Goal: Task Accomplishment & Management: Use online tool/utility

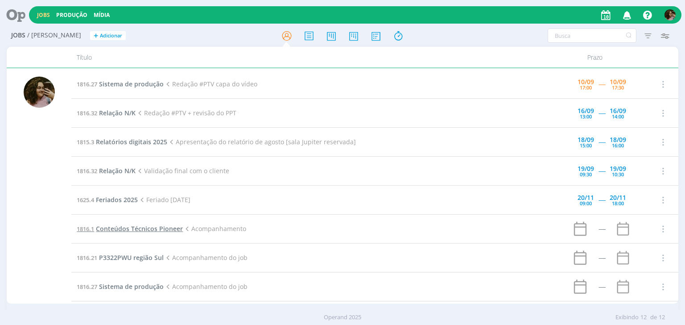
click at [133, 223] on td "1816.1 Conteúdos Técnicos Pioneer Acompanhamento" at bounding box center [313, 229] width 485 height 29
click at [137, 229] on span "Conteúdos Técnicos Pioneer" at bounding box center [139, 229] width 87 height 8
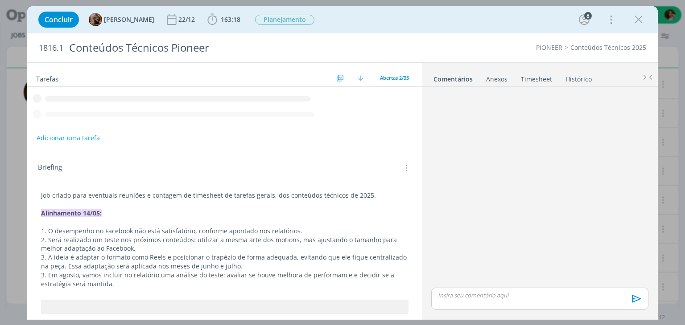
scroll to position [14, 0]
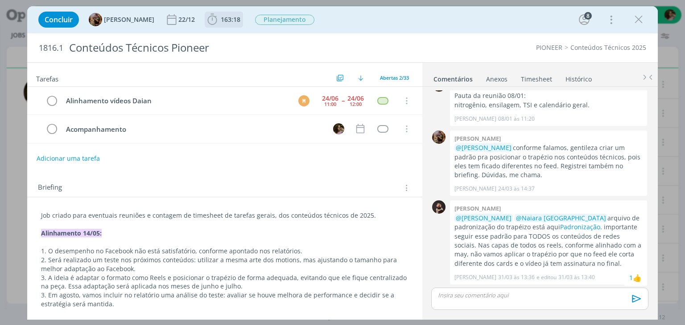
click at [226, 19] on b "163:18" at bounding box center [230, 19] width 23 height 6
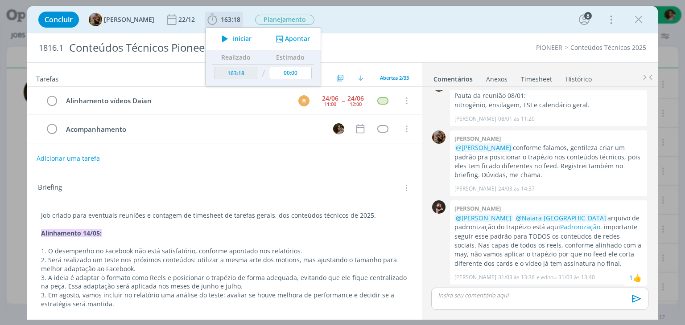
click at [244, 39] on span "Iniciar" at bounding box center [242, 39] width 19 height 6
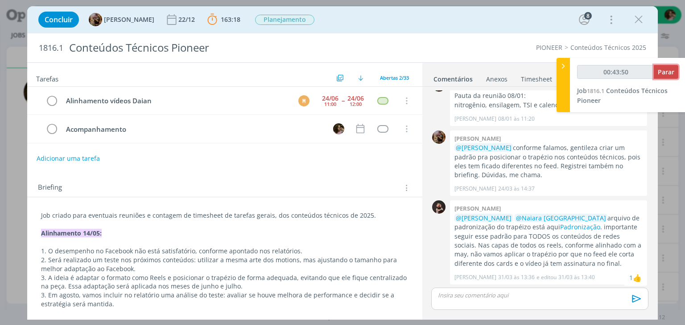
click at [670, 71] on span "Parar" at bounding box center [666, 72] width 16 height 8
type input "00:44:00"
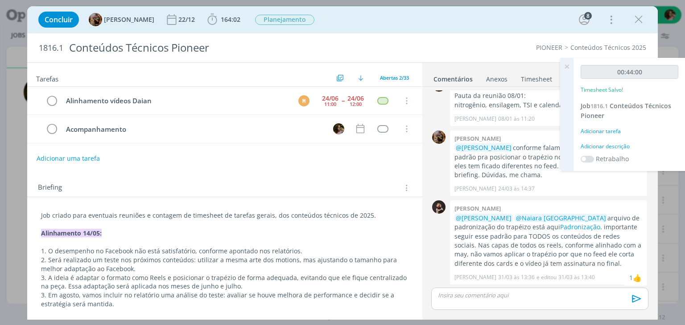
click at [619, 147] on div "Adicionar descrição" at bounding box center [629, 147] width 98 height 8
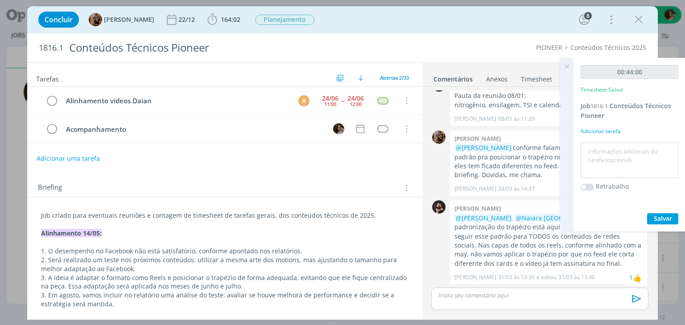
click at [622, 150] on textarea at bounding box center [629, 161] width 93 height 32
type textarea "Contatos com time e organização de demandas"
click at [663, 222] on span "Salvar" at bounding box center [662, 218] width 18 height 8
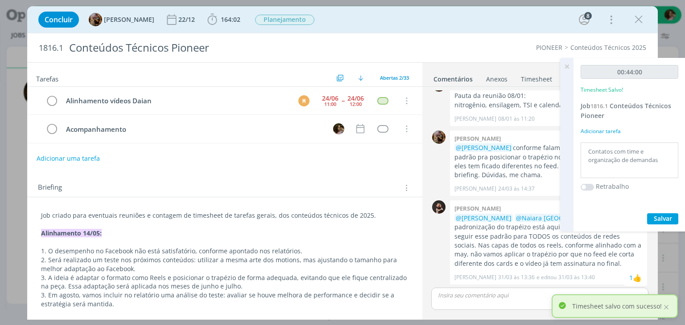
click at [563, 60] on icon at bounding box center [567, 66] width 16 height 17
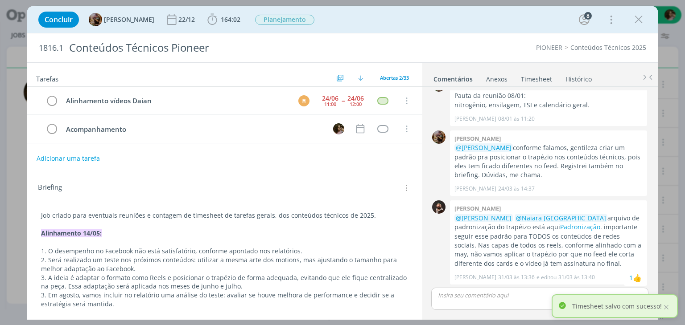
drag, startPoint x: 631, startPoint y: 24, endPoint x: 359, endPoint y: 37, distance: 272.7
click at [633, 24] on button "dialog" at bounding box center [638, 19] width 13 height 13
